Goal: Task Accomplishment & Management: Use online tool/utility

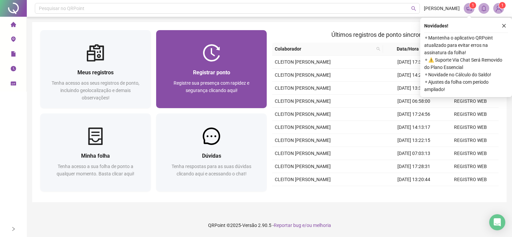
drag, startPoint x: 0, startPoint y: 0, endPoint x: 204, endPoint y: 98, distance: 226.1
click at [204, 98] on div "Registre sua presença com rapidez e segurança clicando aqui!" at bounding box center [211, 90] width 95 height 22
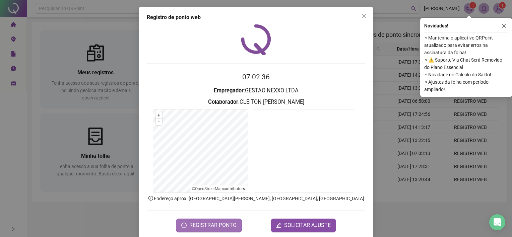
click at [216, 223] on span "REGISTRAR PONTO" at bounding box center [212, 226] width 47 height 8
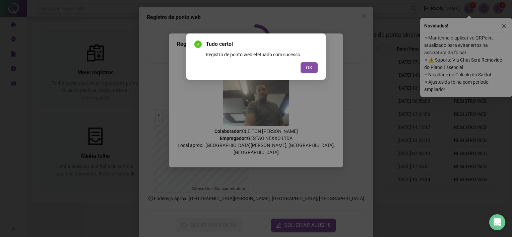
click at [217, 223] on div "Tudo certo! Registro de ponto web efetuado com sucesso. OK" at bounding box center [256, 118] width 512 height 237
click at [211, 226] on div "Tudo certo! Registro de ponto web efetuado com sucesso. OK" at bounding box center [256, 118] width 512 height 237
